Goal: Find contact information: Find contact information

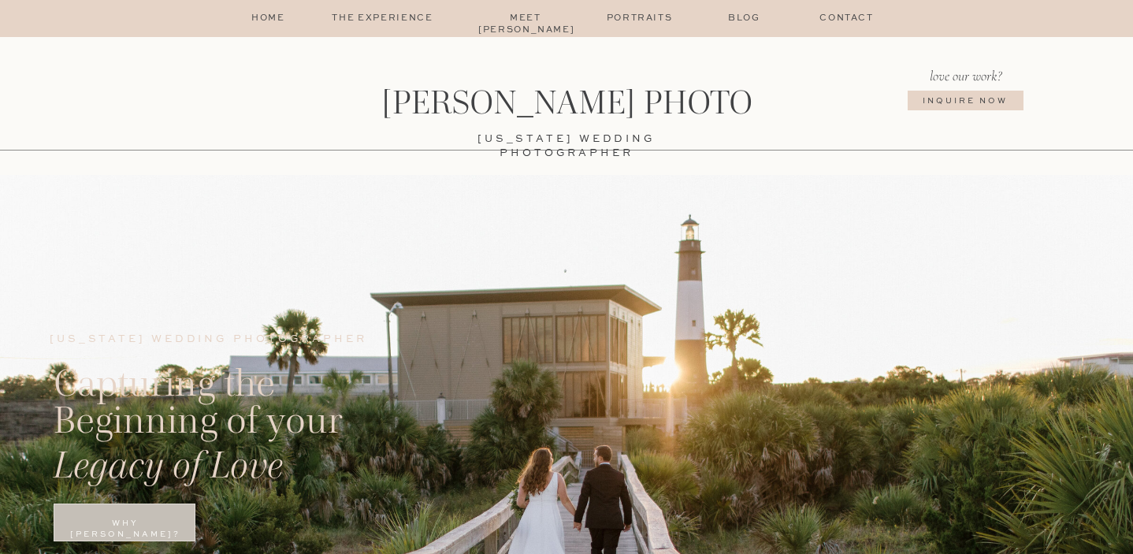
click at [856, 18] on p "Contact" at bounding box center [846, 19] width 76 height 13
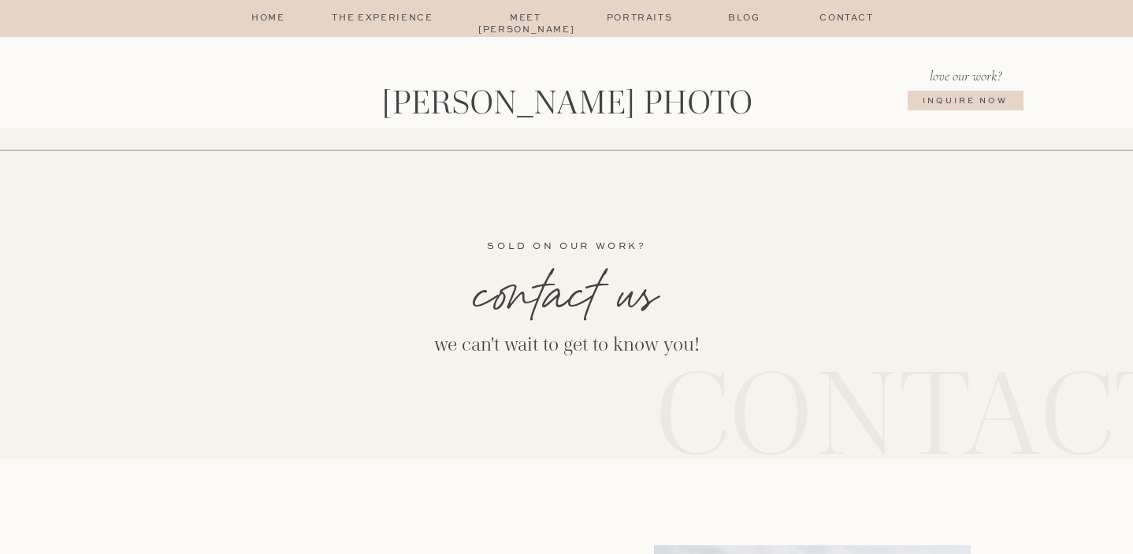
click at [380, 20] on p "The Experience" at bounding box center [382, 19] width 133 height 13
